Goal: Transaction & Acquisition: Purchase product/service

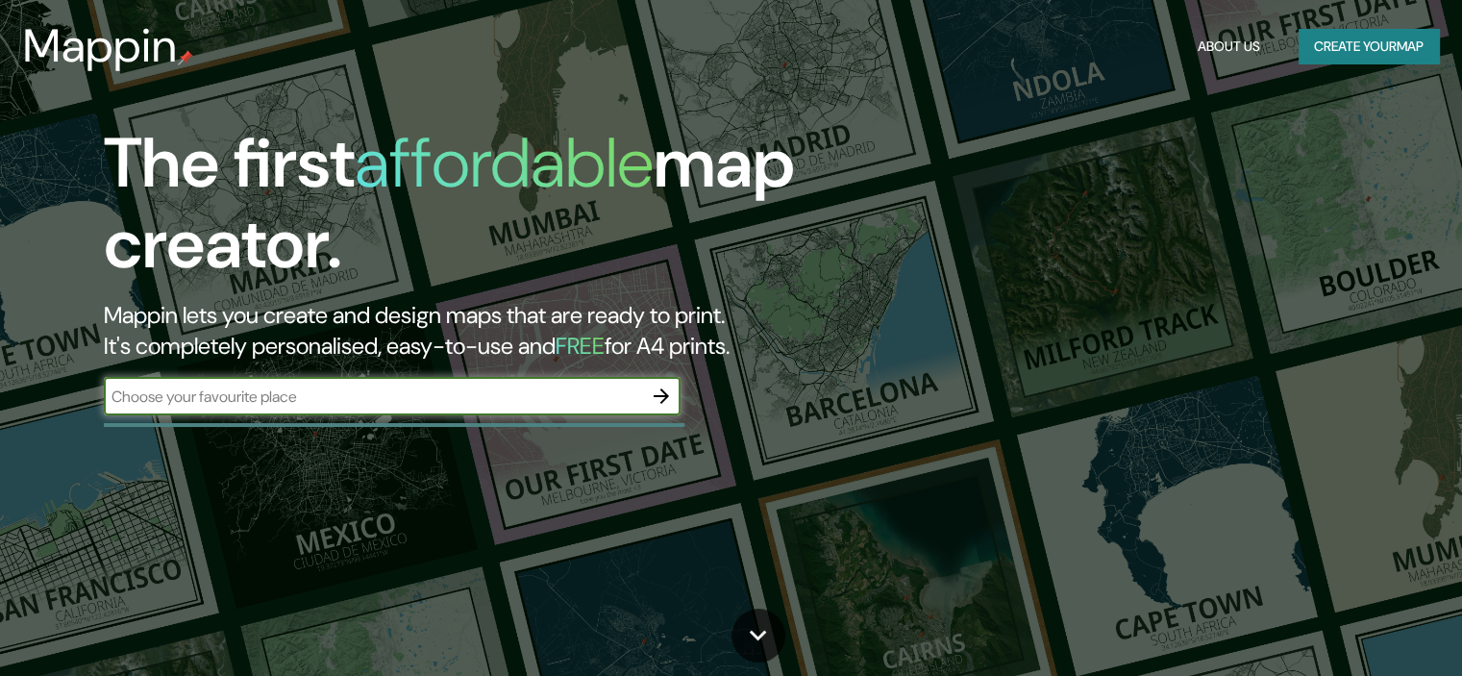
click at [168, 398] on input "text" at bounding box center [373, 397] width 538 height 22
type input "M"
paste input "23-19 Okuikechō, [GEOGRAPHIC_DATA], Hyogo 659-0003, [GEOGRAPHIC_DATA]"
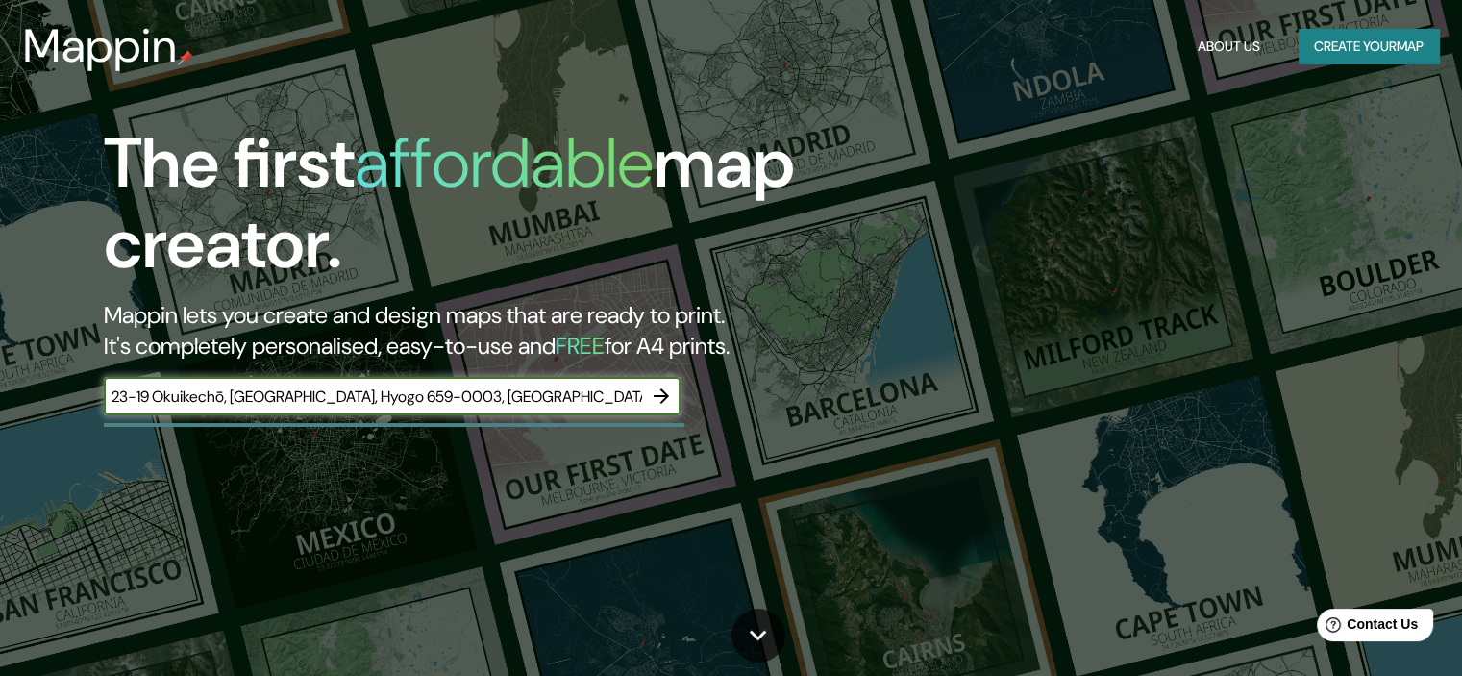
type input "23-19 Okuikechō, [GEOGRAPHIC_DATA], Hyogo 659-0003, [GEOGRAPHIC_DATA]"
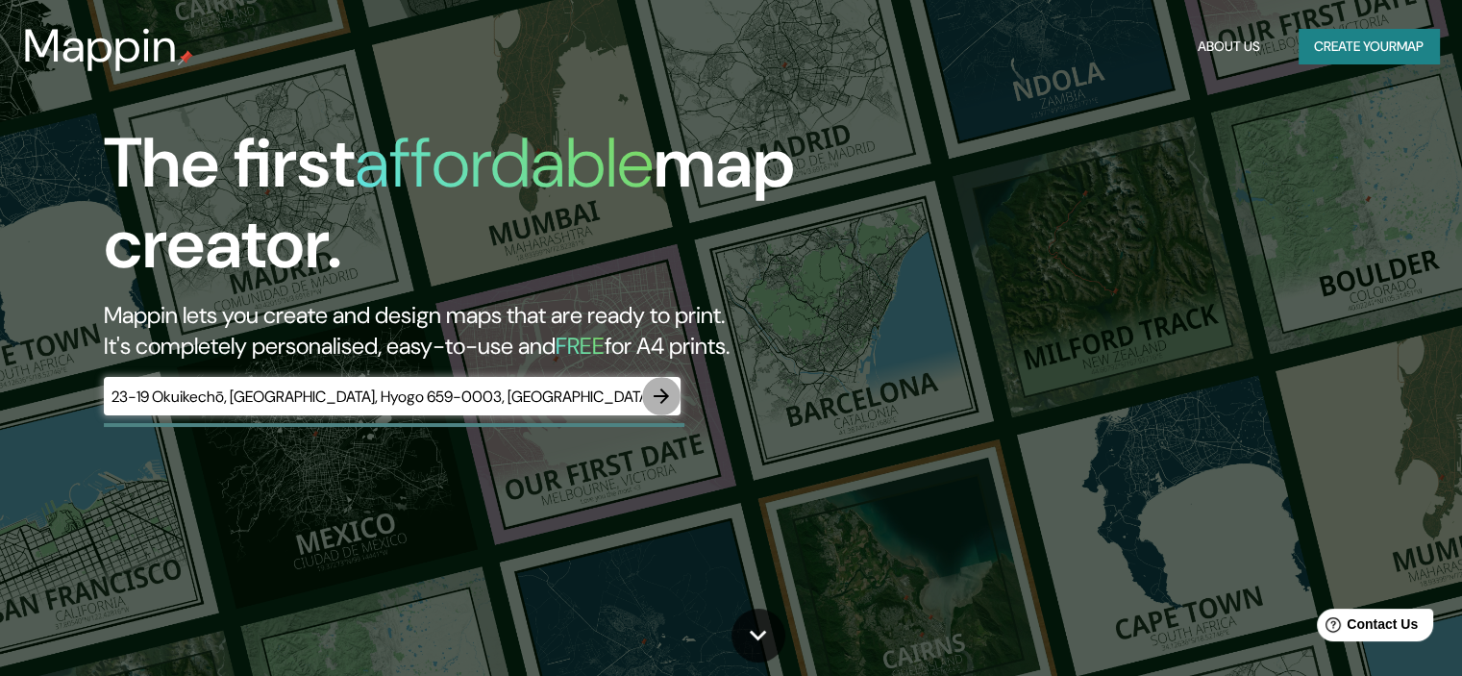
click at [665, 397] on icon "button" at bounding box center [661, 395] width 15 height 15
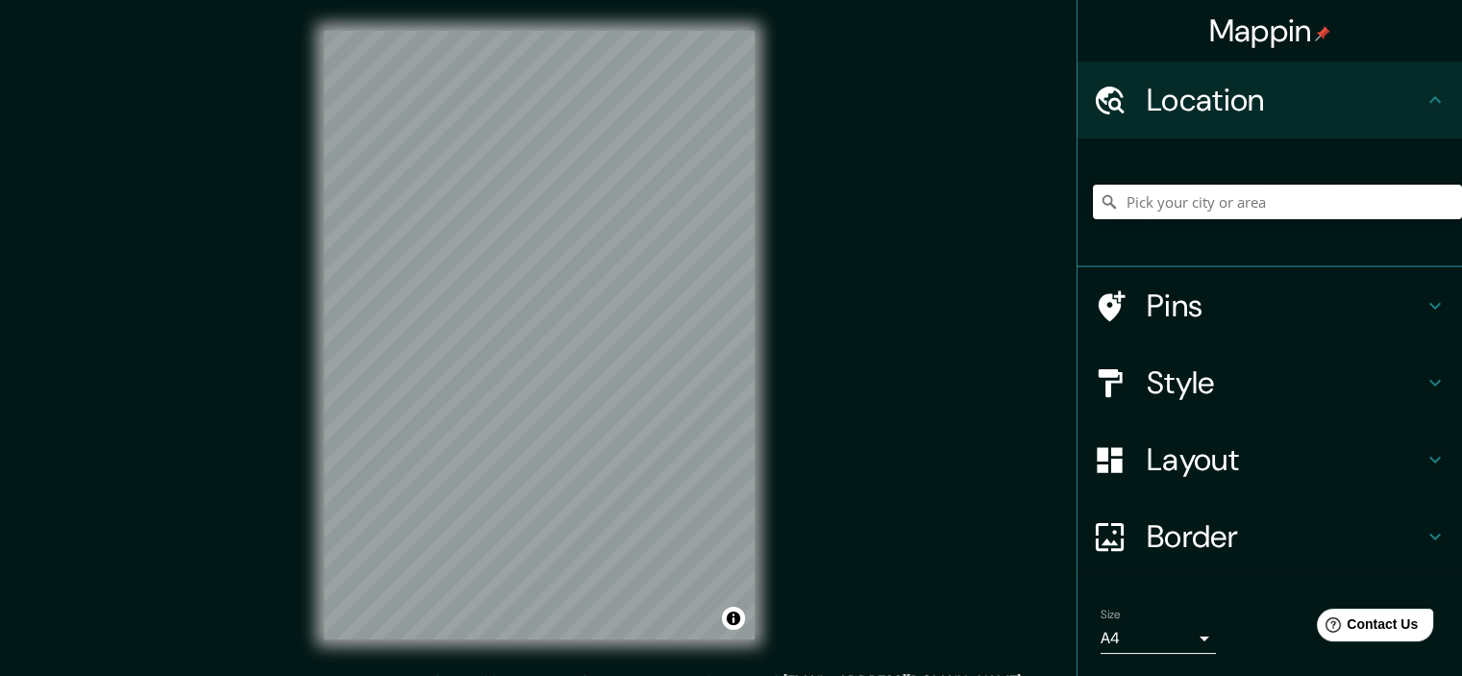
click at [1249, 199] on input "Pick your city or area" at bounding box center [1277, 202] width 369 height 35
paste input "23-19 Okuikechō, [GEOGRAPHIC_DATA], Hyogo 659-0003, [GEOGRAPHIC_DATA]"
type input "[GEOGRAPHIC_DATA], prefectura de [GEOGRAPHIC_DATA], [GEOGRAPHIC_DATA]"
click at [1127, 314] on div at bounding box center [1120, 306] width 54 height 34
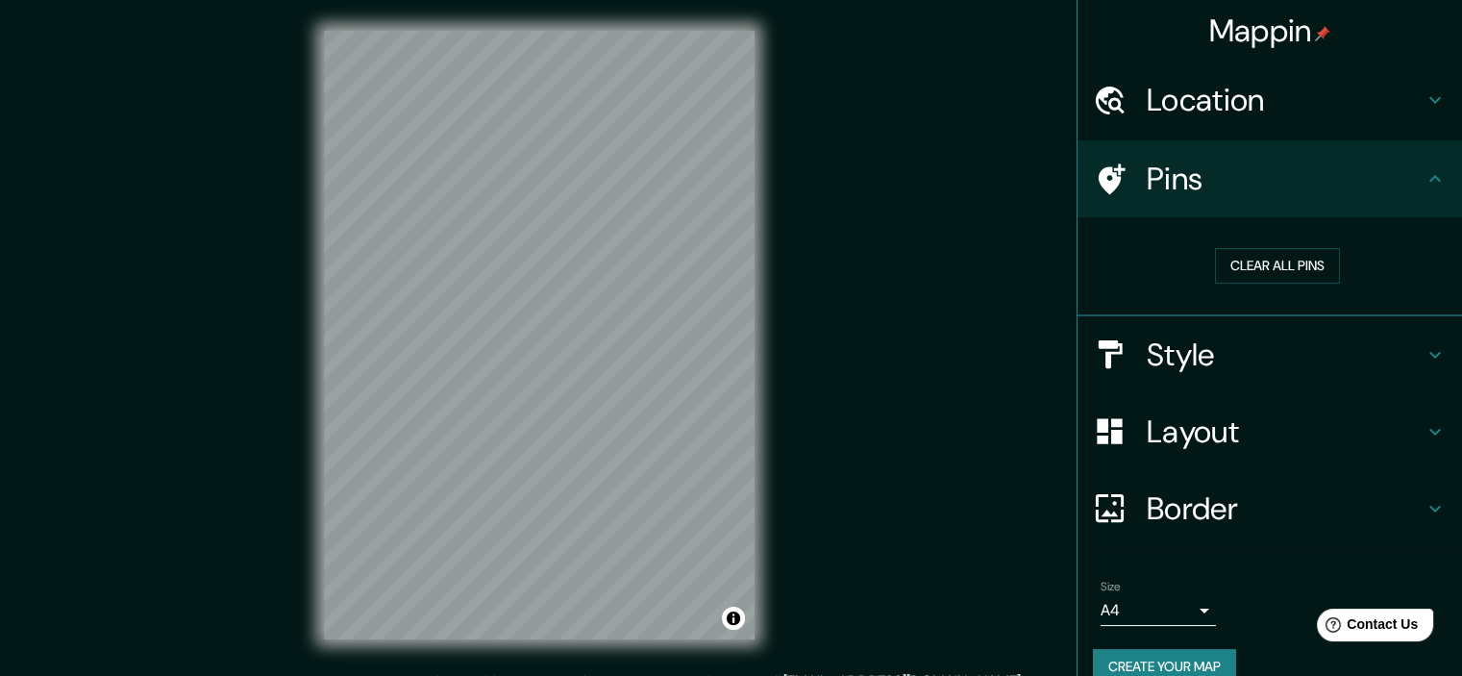
click at [1345, 431] on h4 "Layout" at bounding box center [1285, 431] width 277 height 38
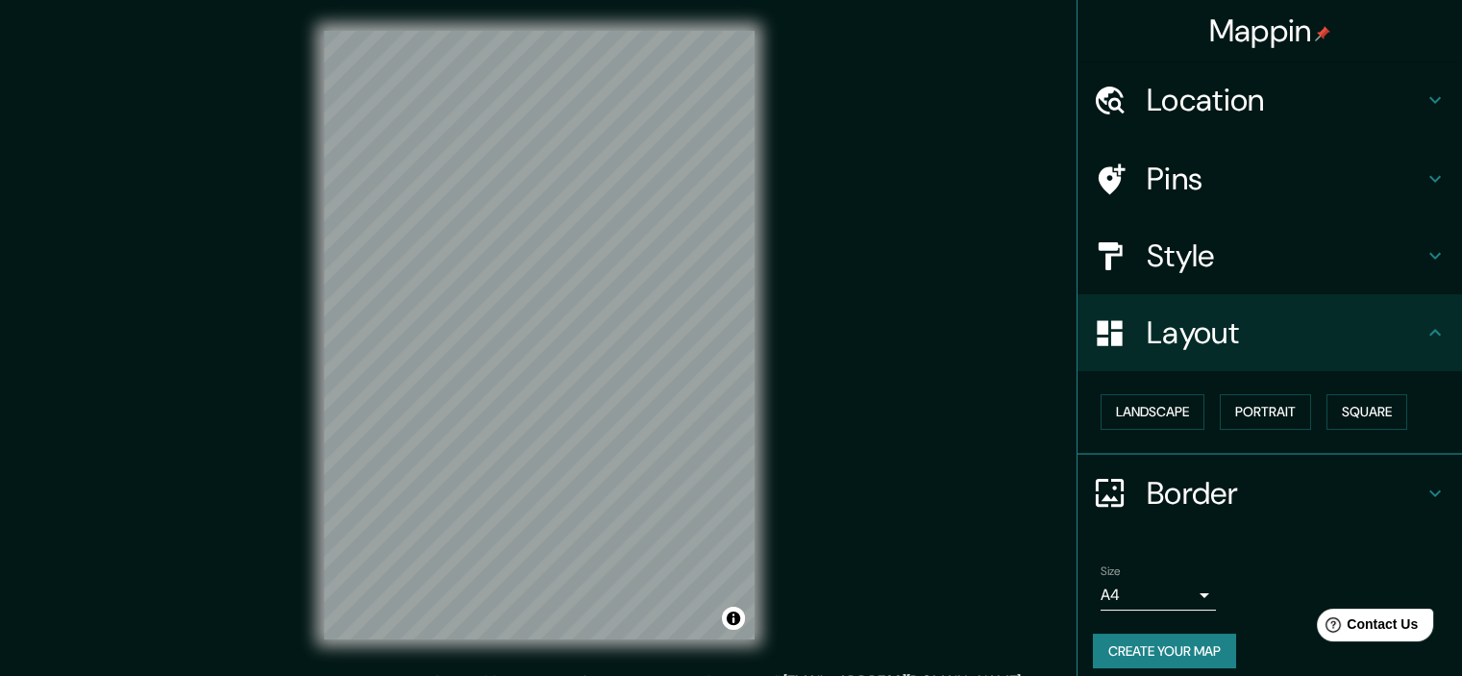
click at [1308, 278] on div "Style" at bounding box center [1270, 255] width 385 height 77
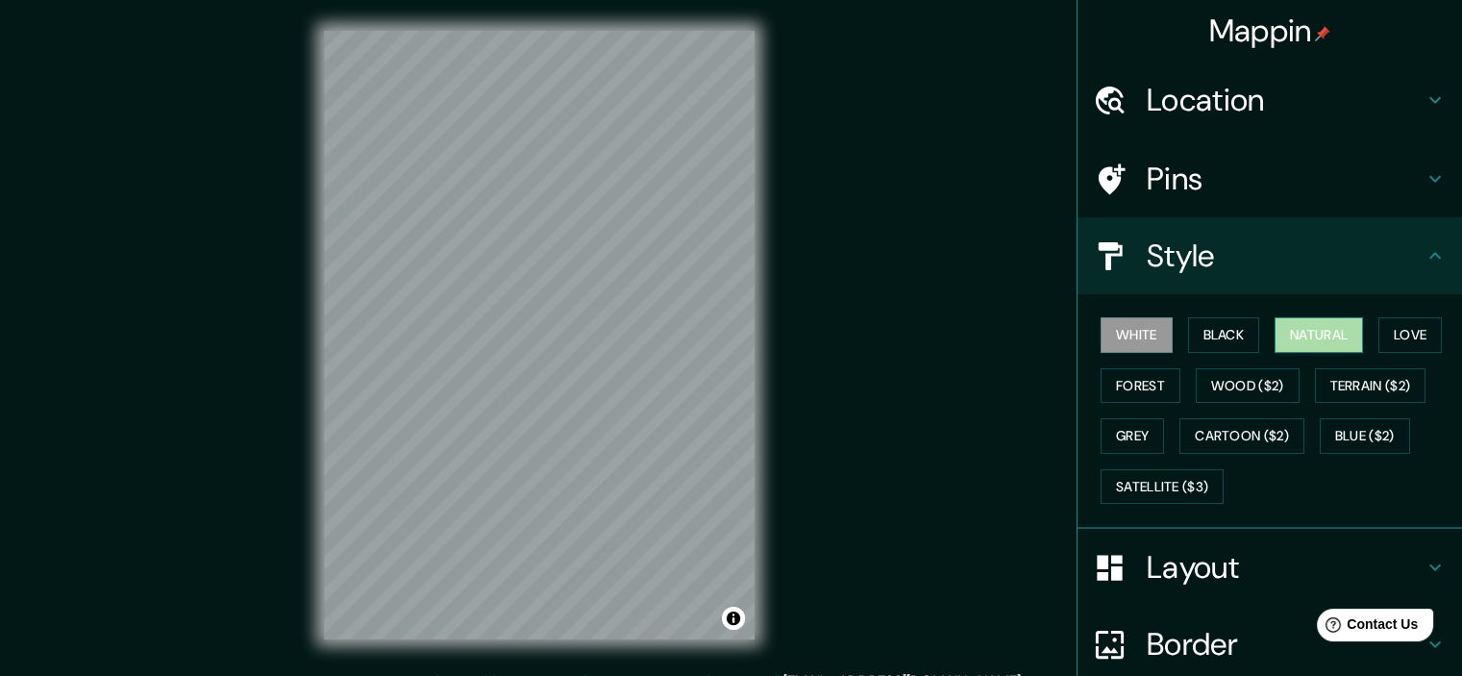
click at [1313, 337] on button "Natural" at bounding box center [1319, 335] width 88 height 36
click at [1177, 574] on h4 "Layout" at bounding box center [1285, 567] width 277 height 38
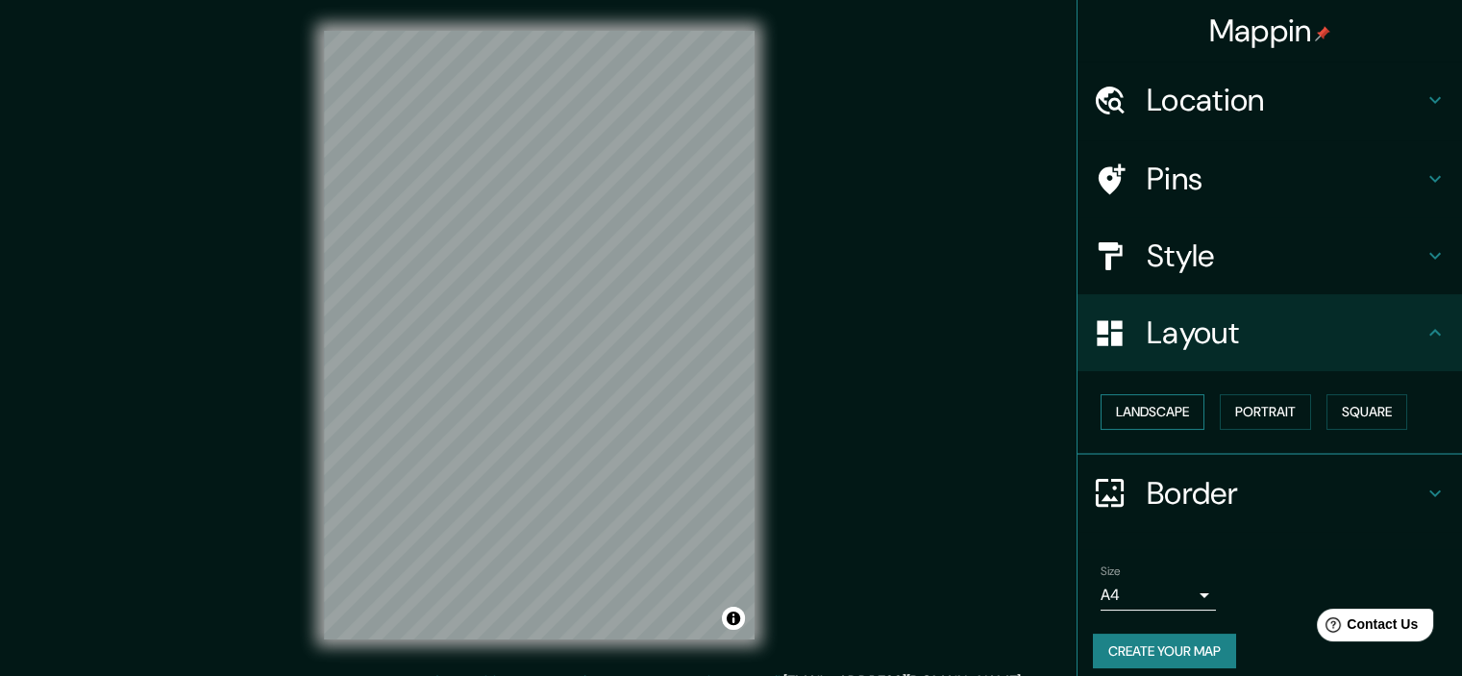
click at [1152, 414] on button "Landscape" at bounding box center [1153, 412] width 104 height 36
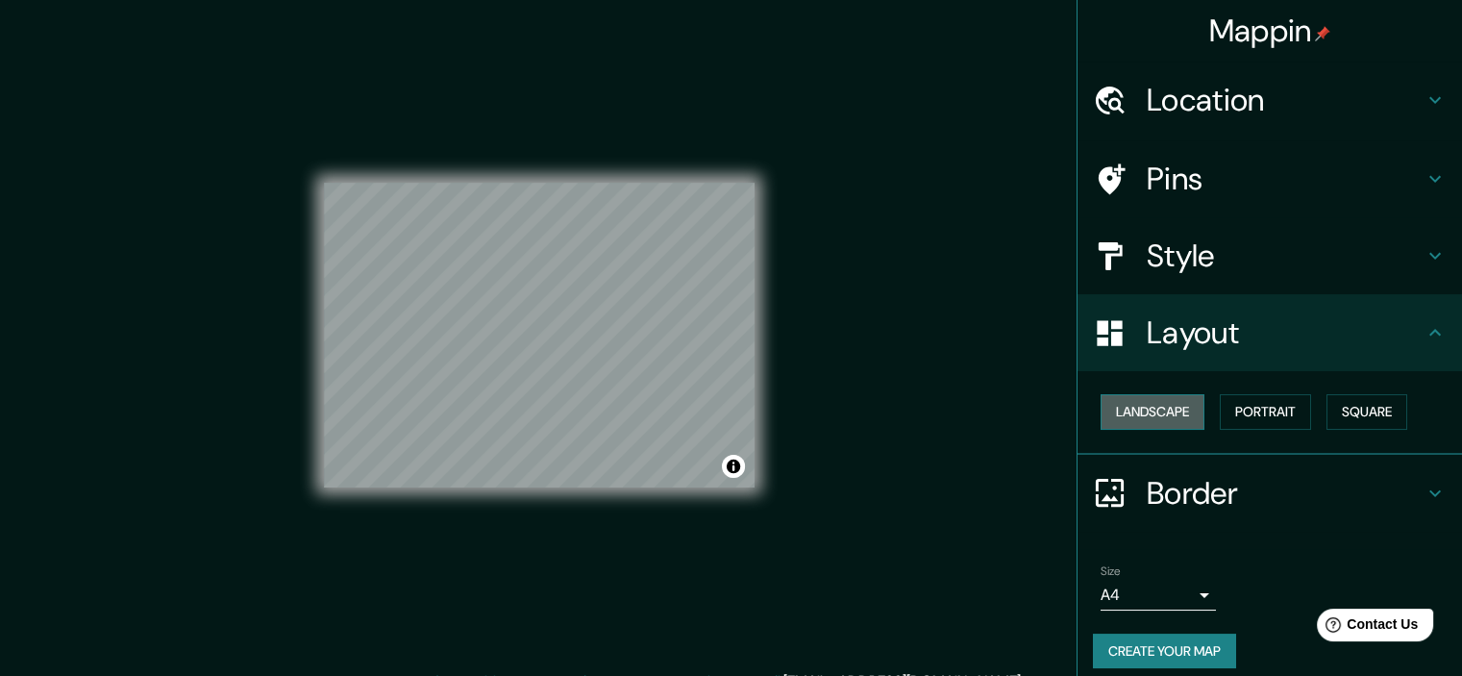
click at [1152, 414] on button "Landscape" at bounding box center [1153, 412] width 104 height 36
click at [1253, 409] on button "Portrait" at bounding box center [1265, 412] width 91 height 36
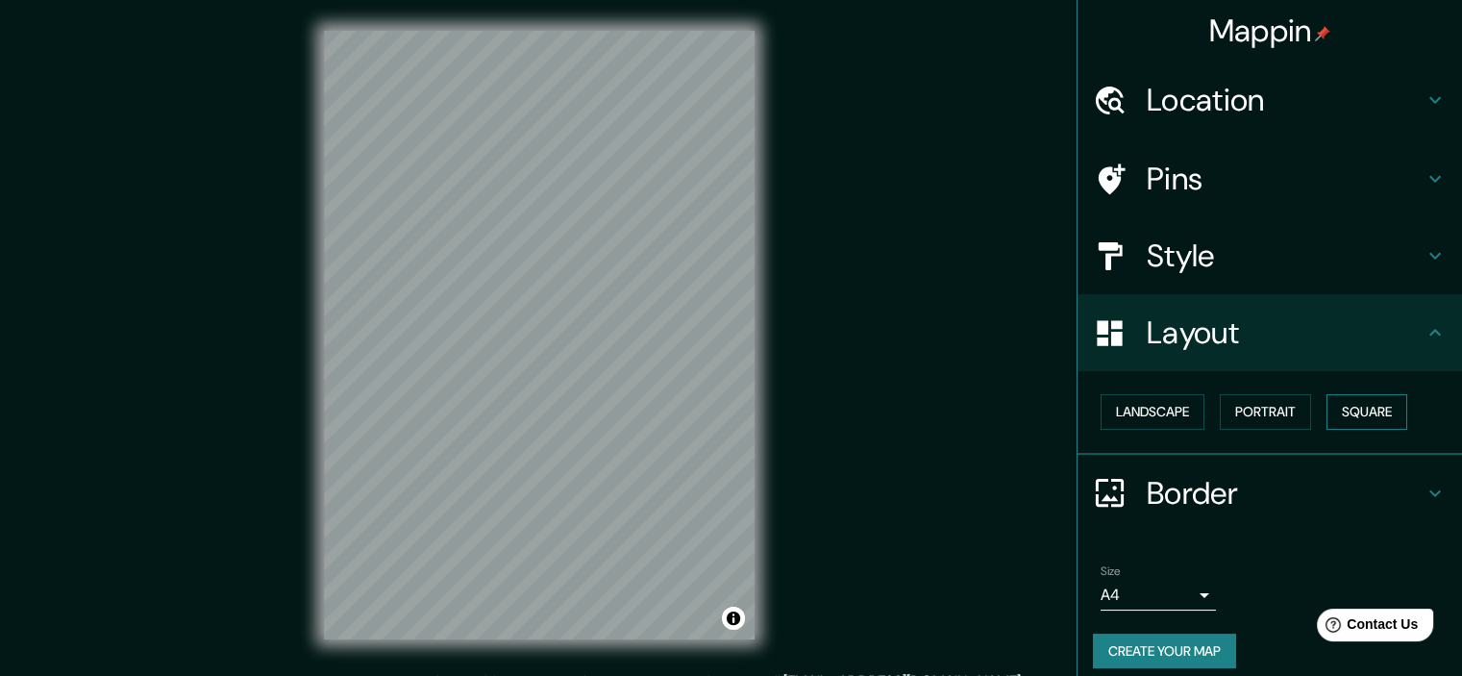
click at [1351, 409] on button "Square" at bounding box center [1367, 412] width 81 height 36
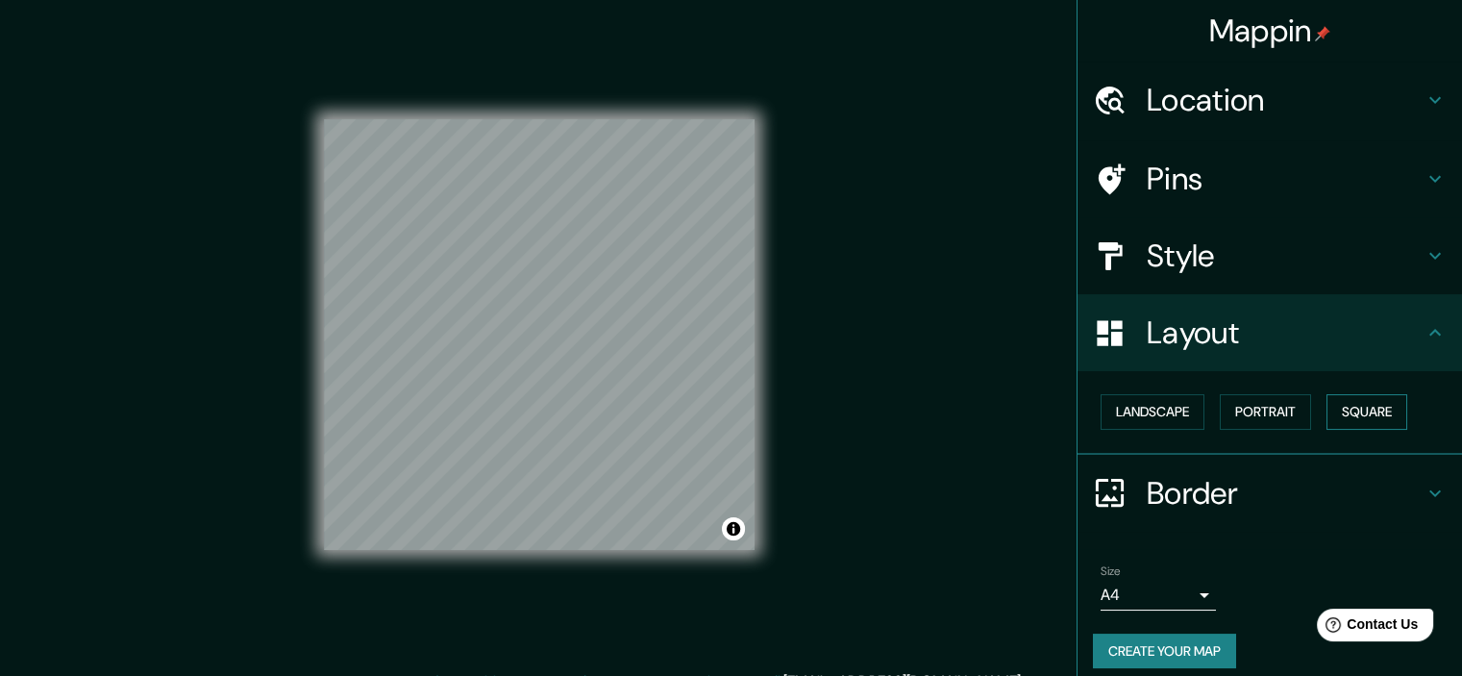
click at [1355, 404] on button "Square" at bounding box center [1367, 412] width 81 height 36
click at [1232, 257] on h4 "Style" at bounding box center [1285, 256] width 277 height 38
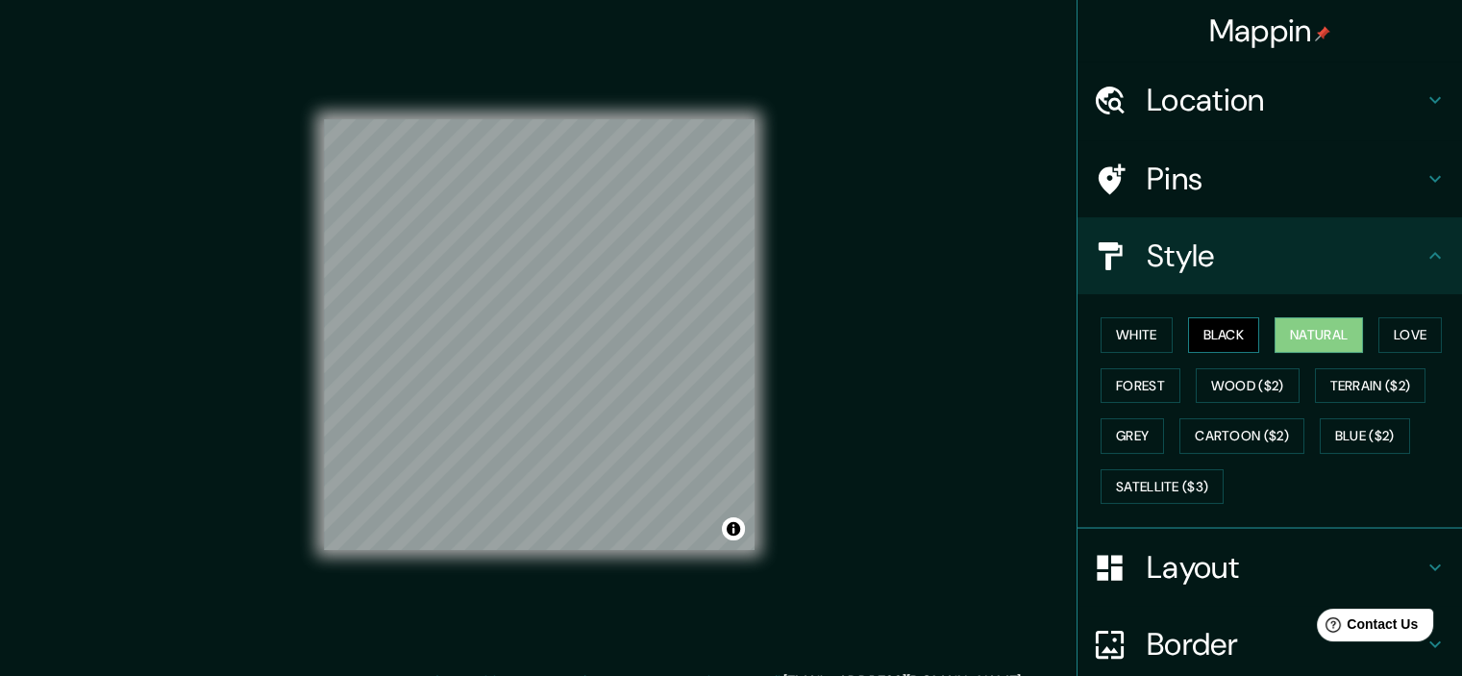
click at [1209, 341] on button "Black" at bounding box center [1224, 335] width 72 height 36
click at [1129, 329] on button "White" at bounding box center [1137, 335] width 72 height 36
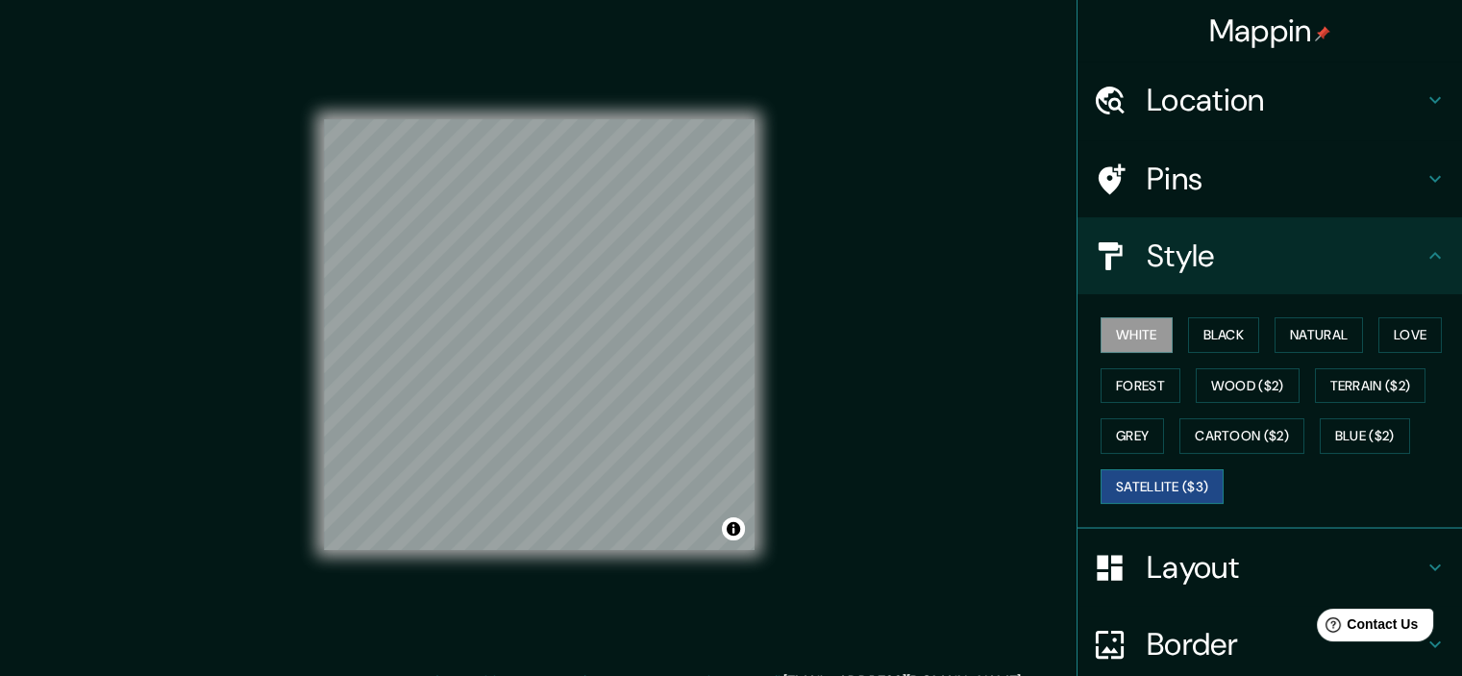
click at [1182, 476] on button "Satellite ($3)" at bounding box center [1162, 487] width 123 height 36
click at [1219, 436] on button "Cartoon ($2)" at bounding box center [1242, 436] width 125 height 36
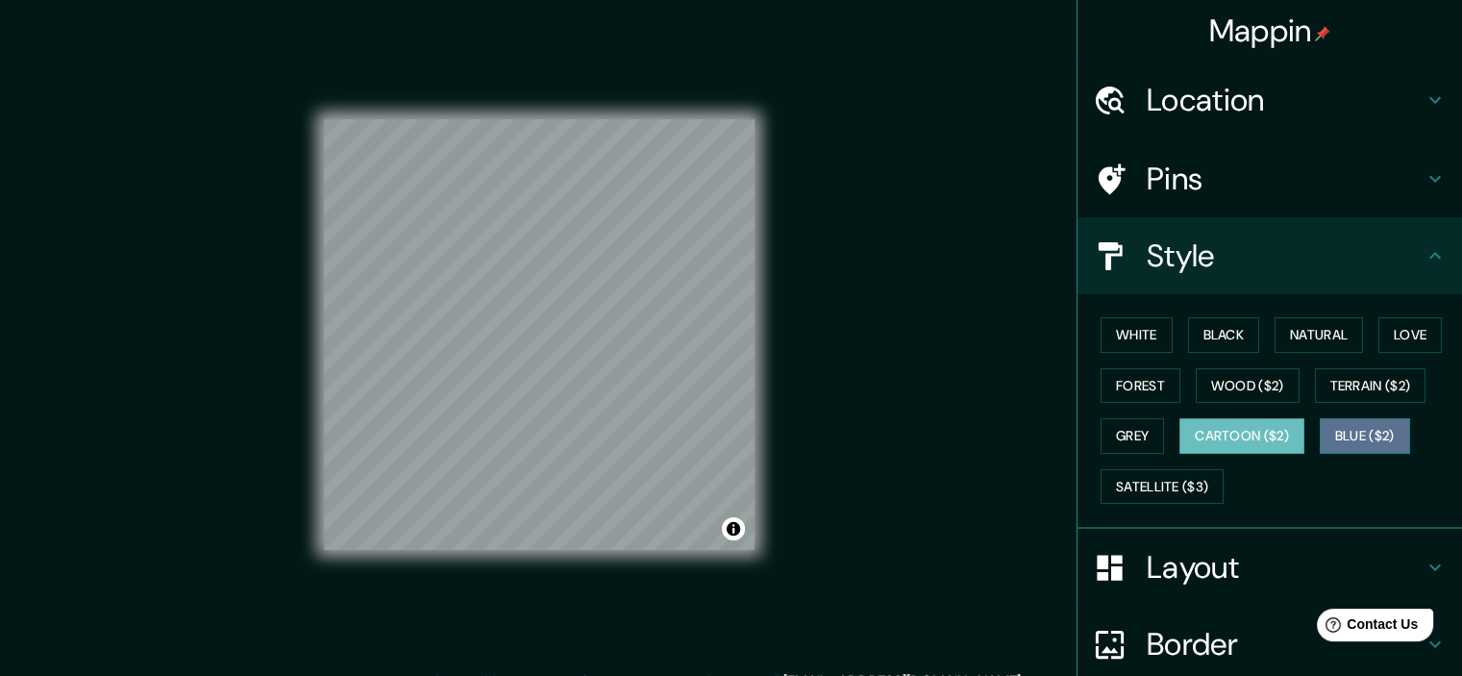
click at [1391, 445] on button "Blue ($2)" at bounding box center [1365, 436] width 90 height 36
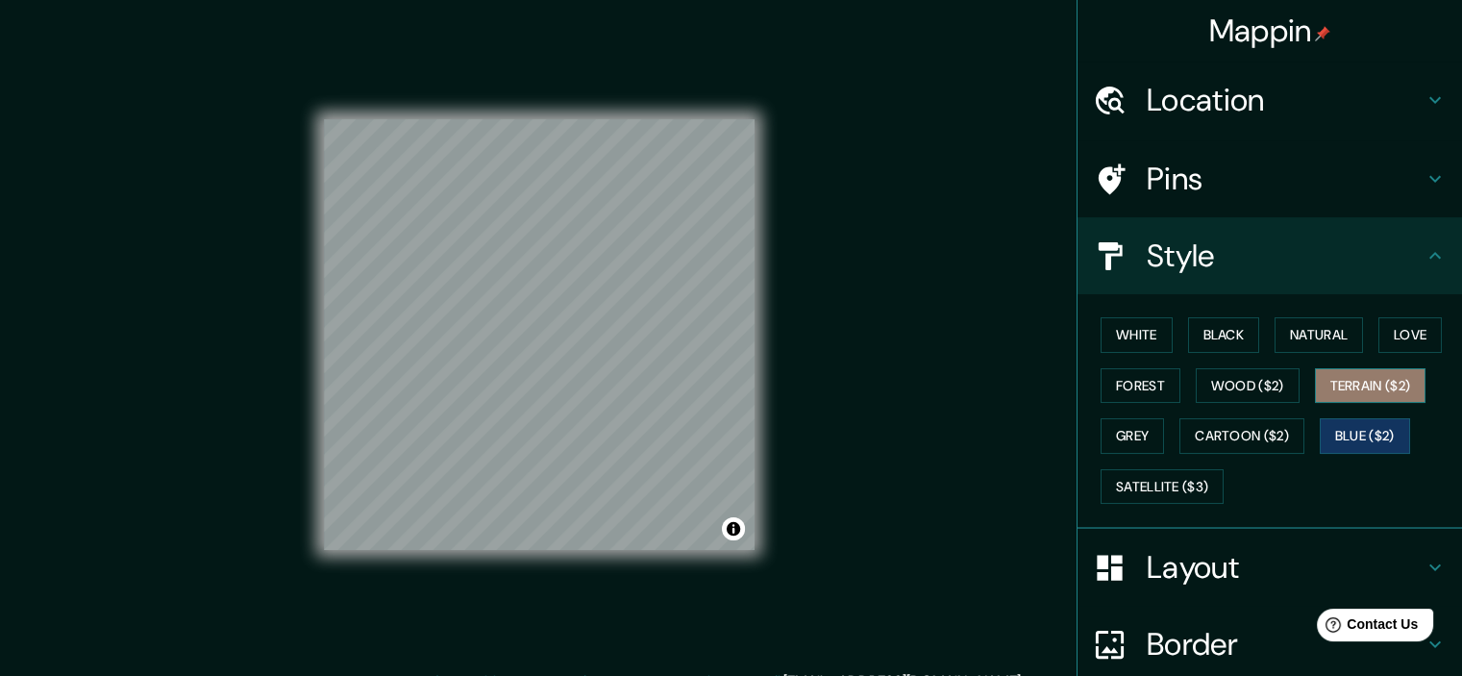
click at [1369, 393] on button "Terrain ($2)" at bounding box center [1371, 386] width 112 height 36
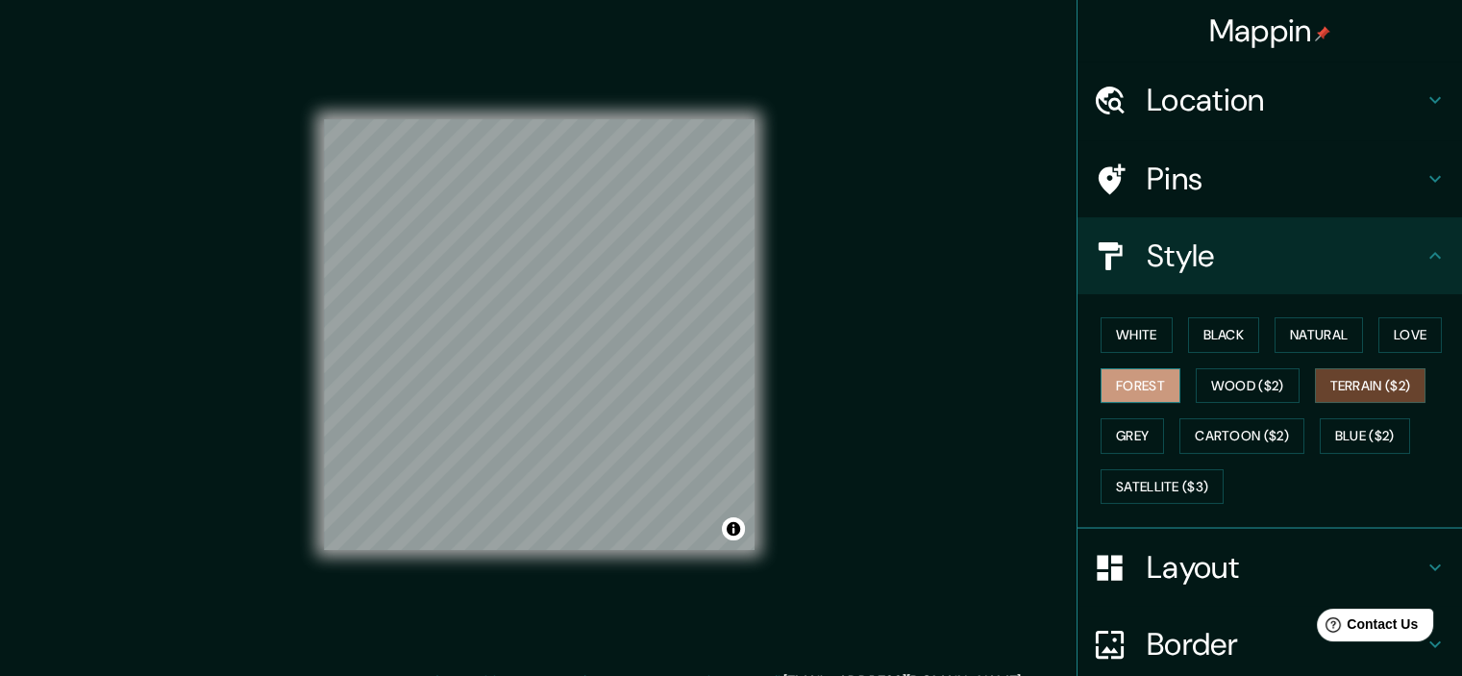
click at [1121, 387] on button "Forest" at bounding box center [1141, 386] width 80 height 36
click at [1214, 373] on button "Wood ($2)" at bounding box center [1248, 386] width 104 height 36
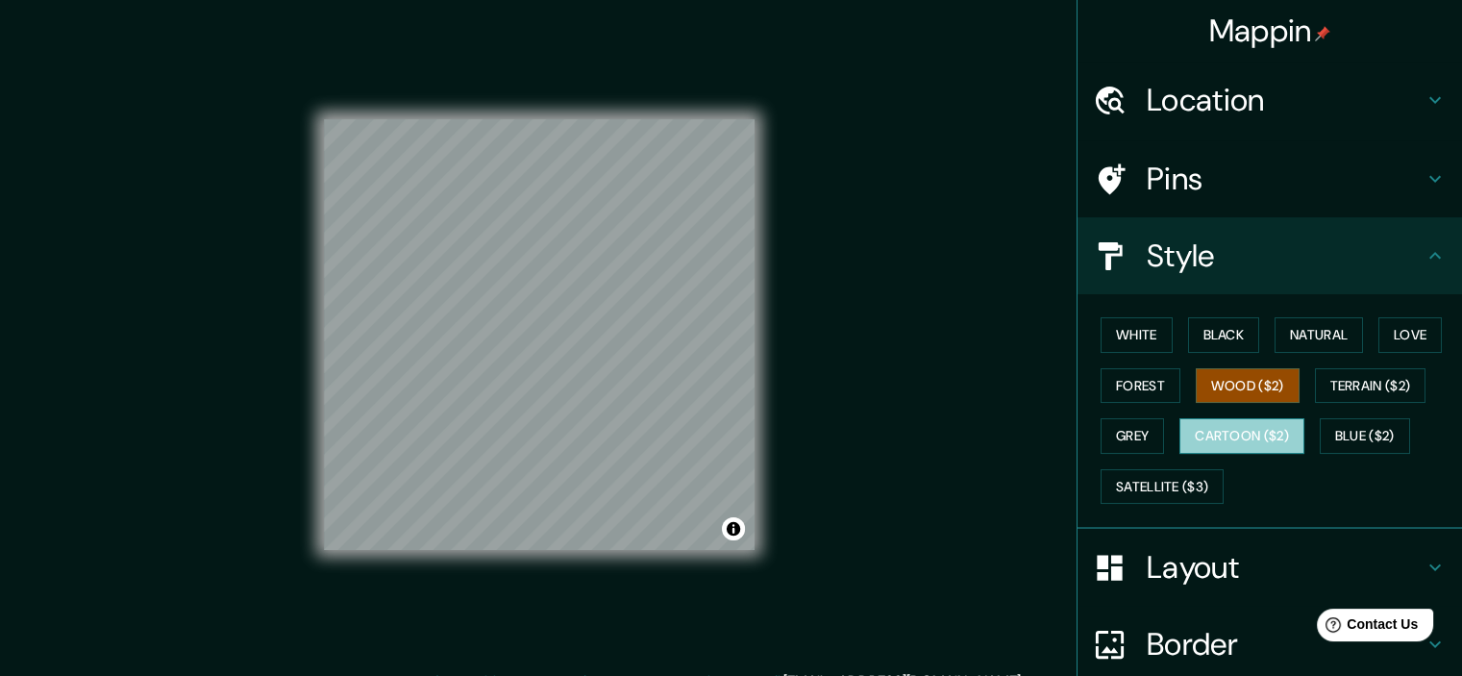
click at [1202, 427] on button "Cartoon ($2)" at bounding box center [1242, 436] width 125 height 36
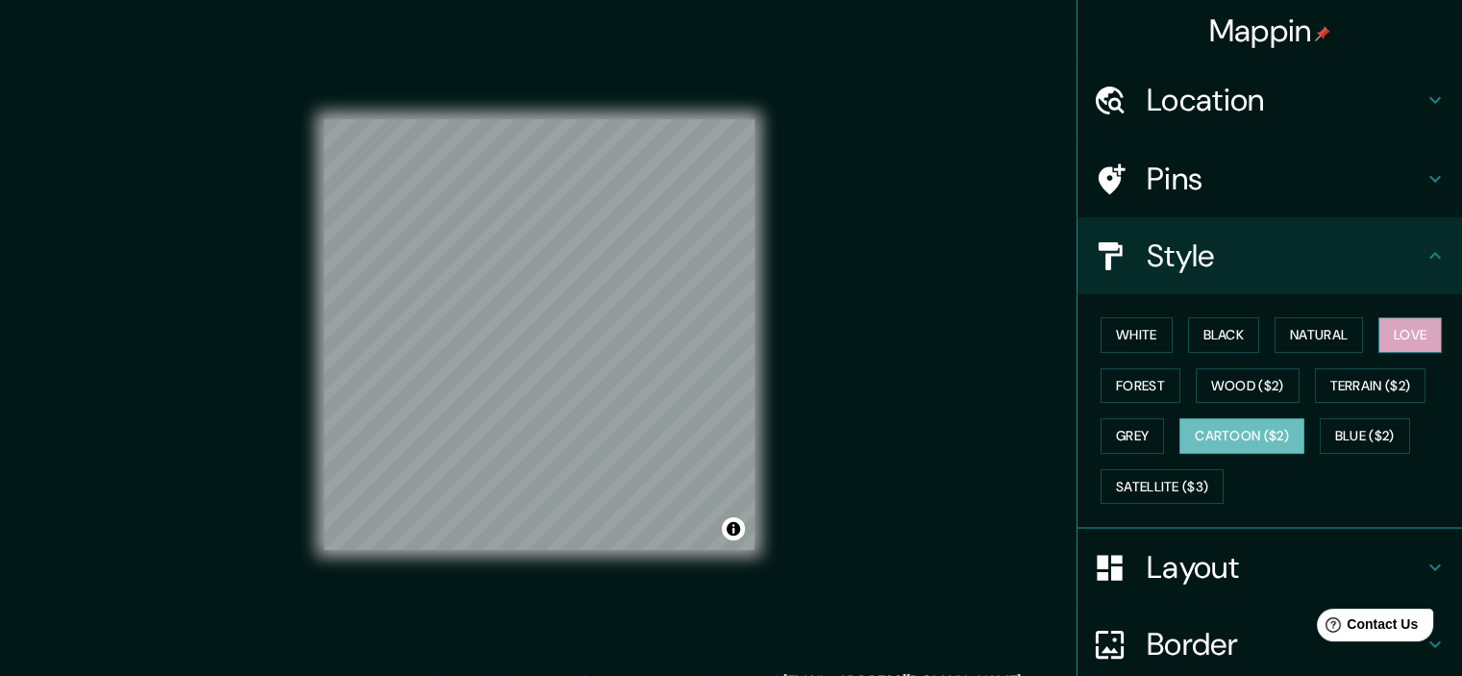
click at [1388, 337] on button "Love" at bounding box center [1410, 335] width 63 height 36
click at [1327, 348] on button "Natural" at bounding box center [1319, 335] width 88 height 36
